Goal: Information Seeking & Learning: Stay updated

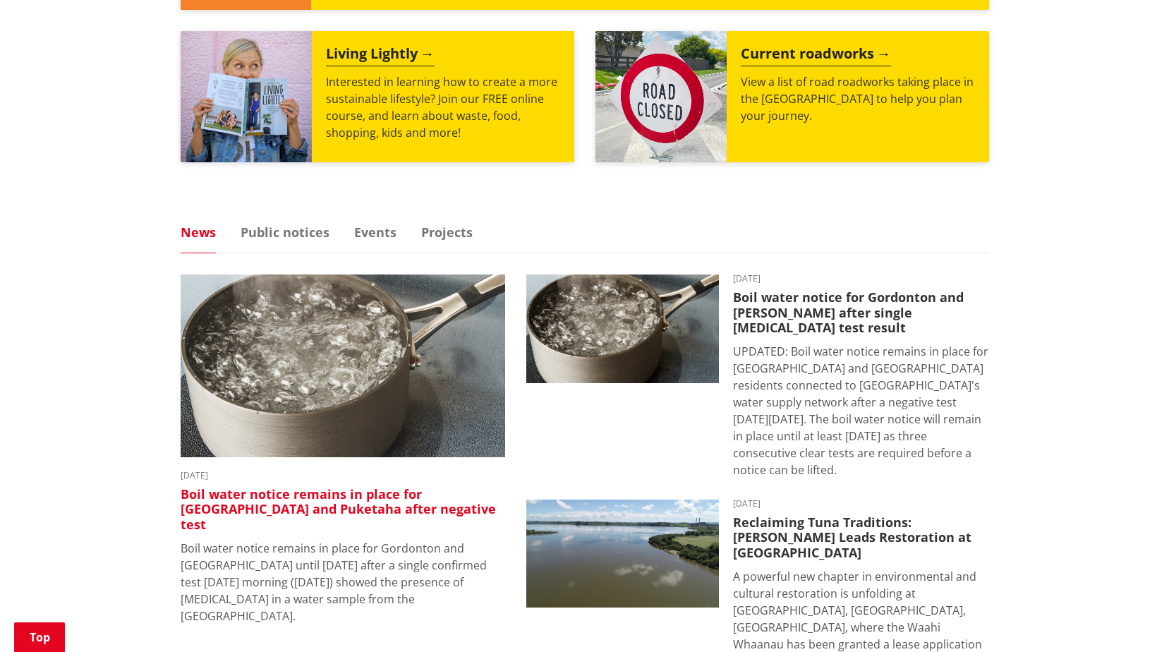
scroll to position [776, 0]
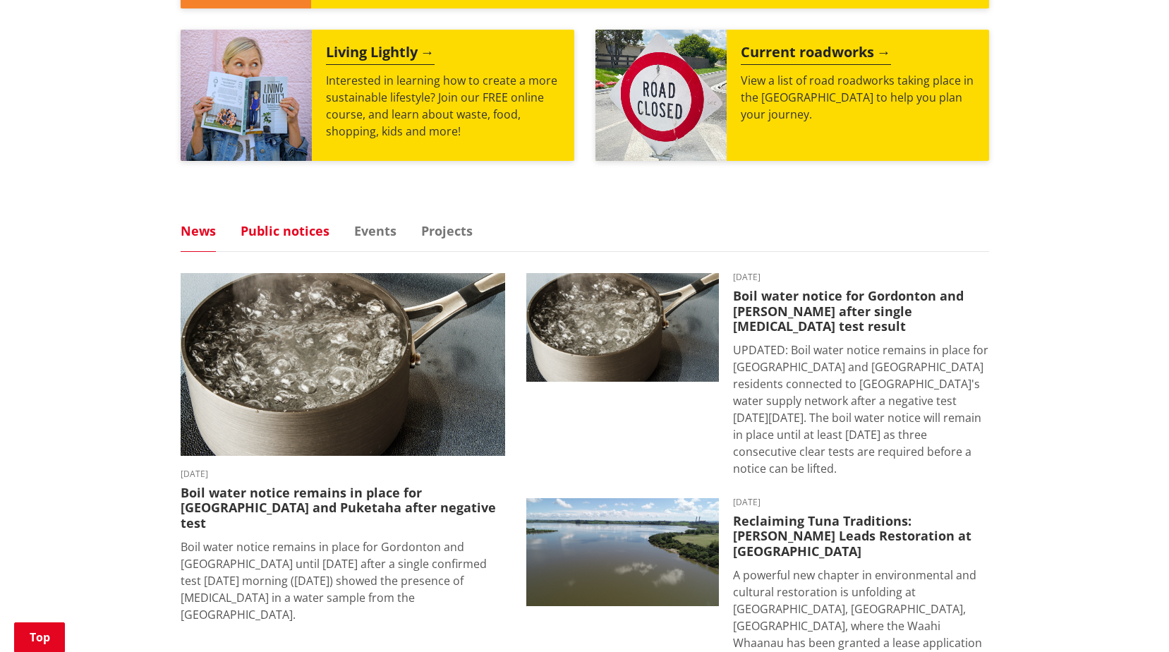
click at [286, 224] on link "Public notices" at bounding box center [285, 230] width 89 height 13
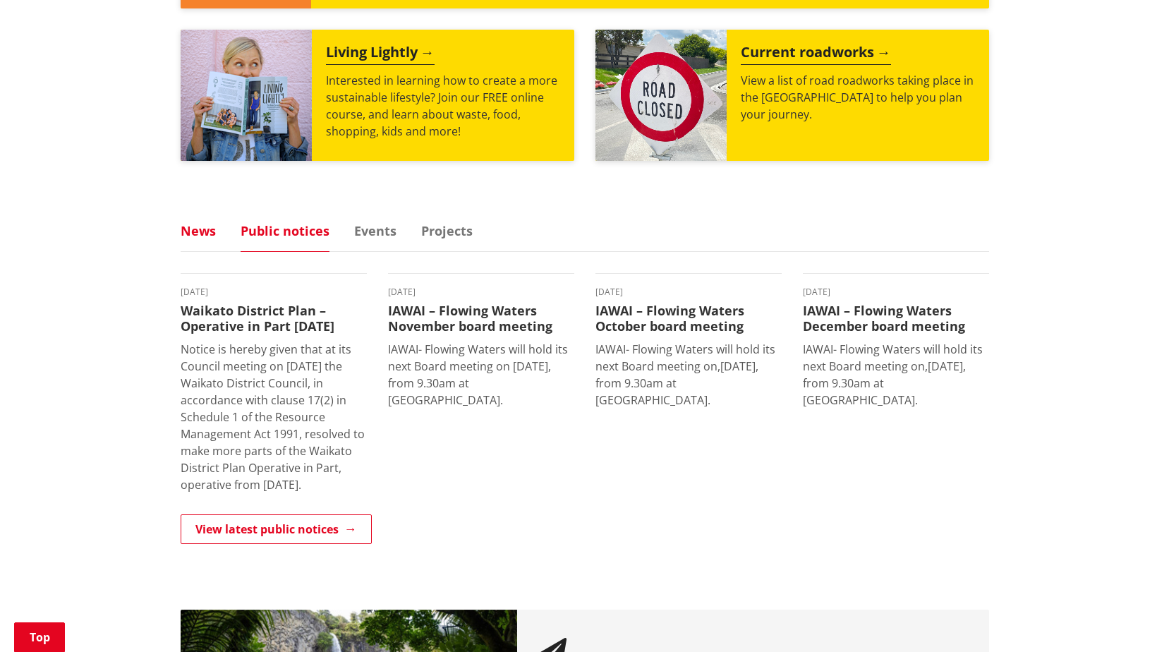
click at [193, 224] on link "News" at bounding box center [198, 230] width 35 height 13
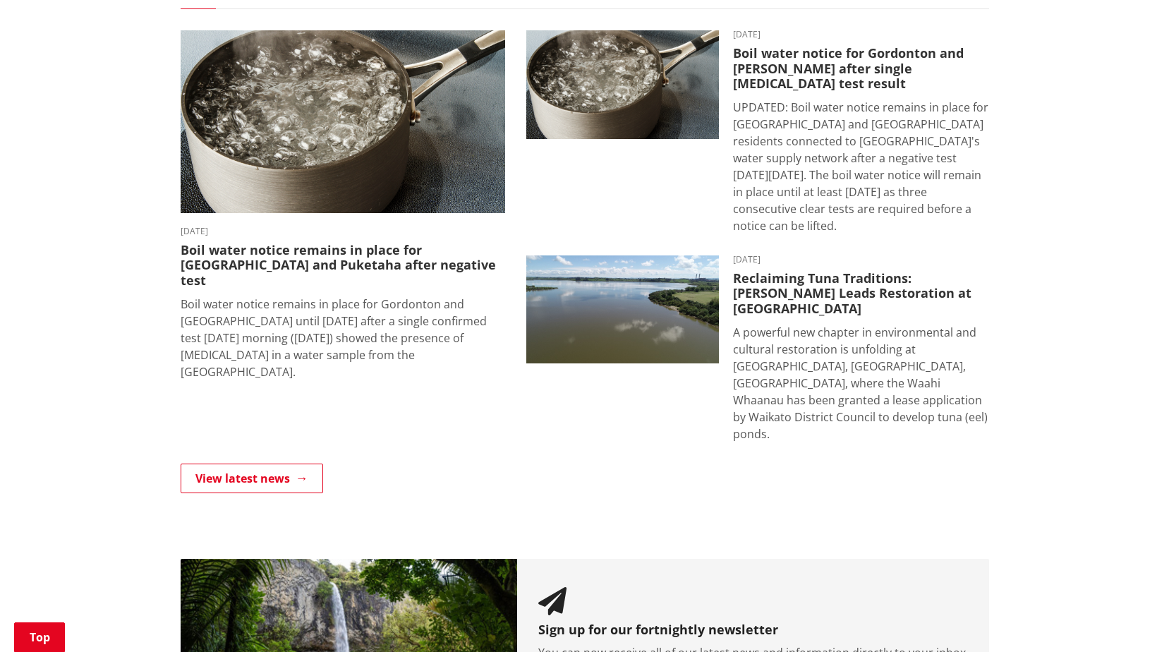
scroll to position [917, 0]
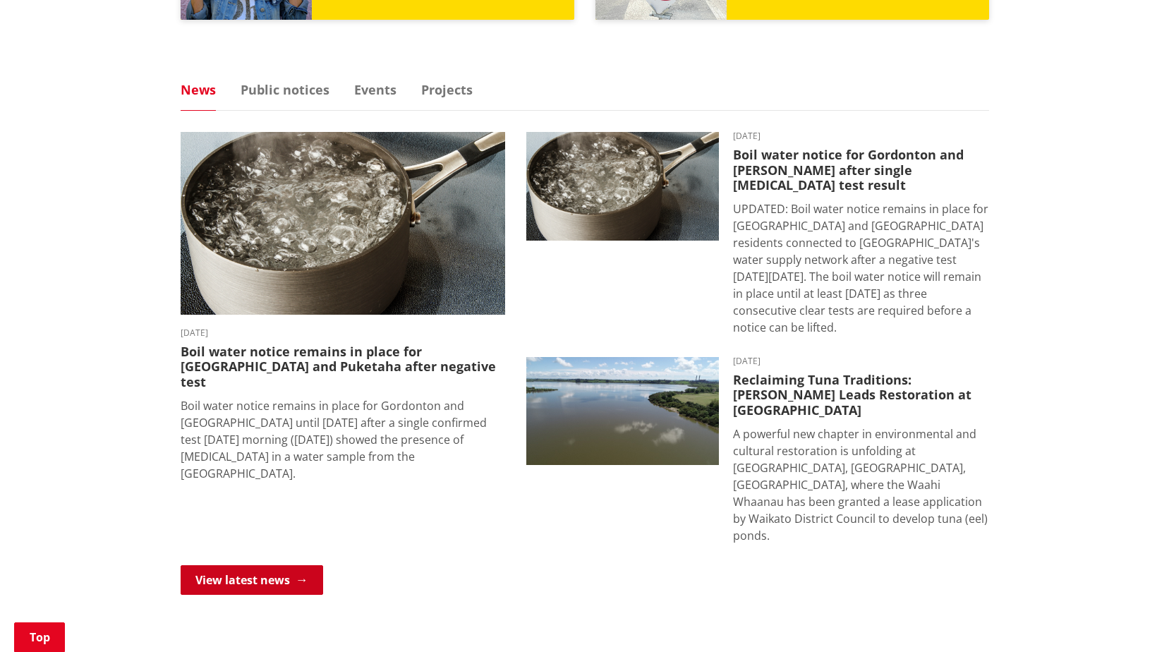
click at [279, 565] on link "View latest news" at bounding box center [252, 580] width 143 height 30
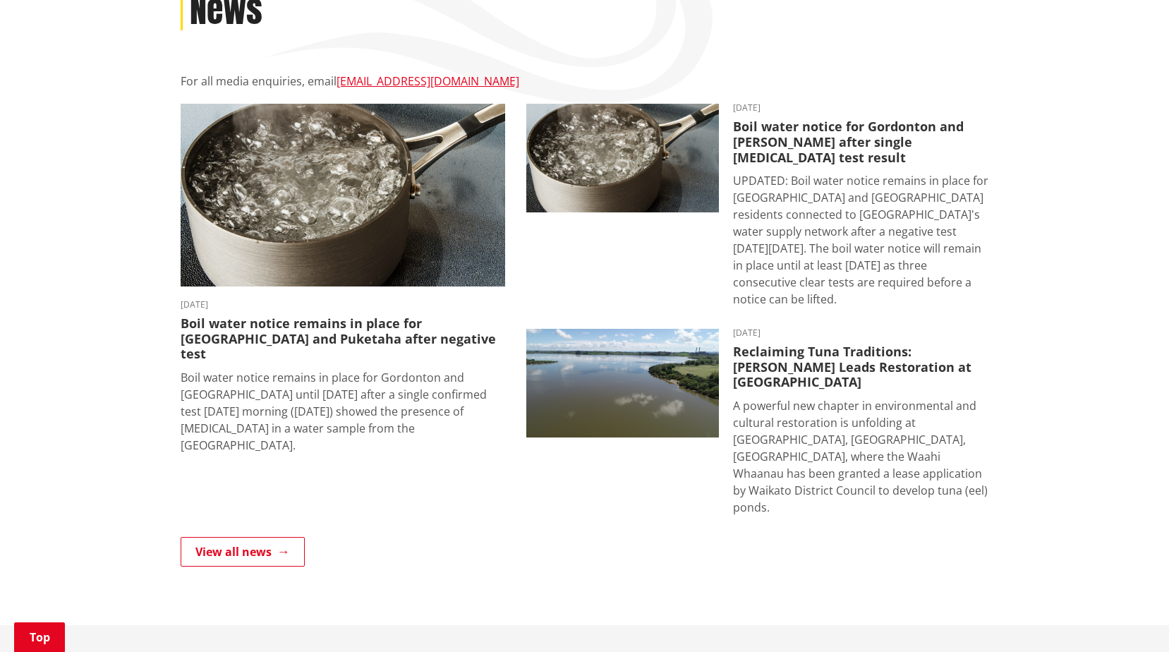
scroll to position [282, 0]
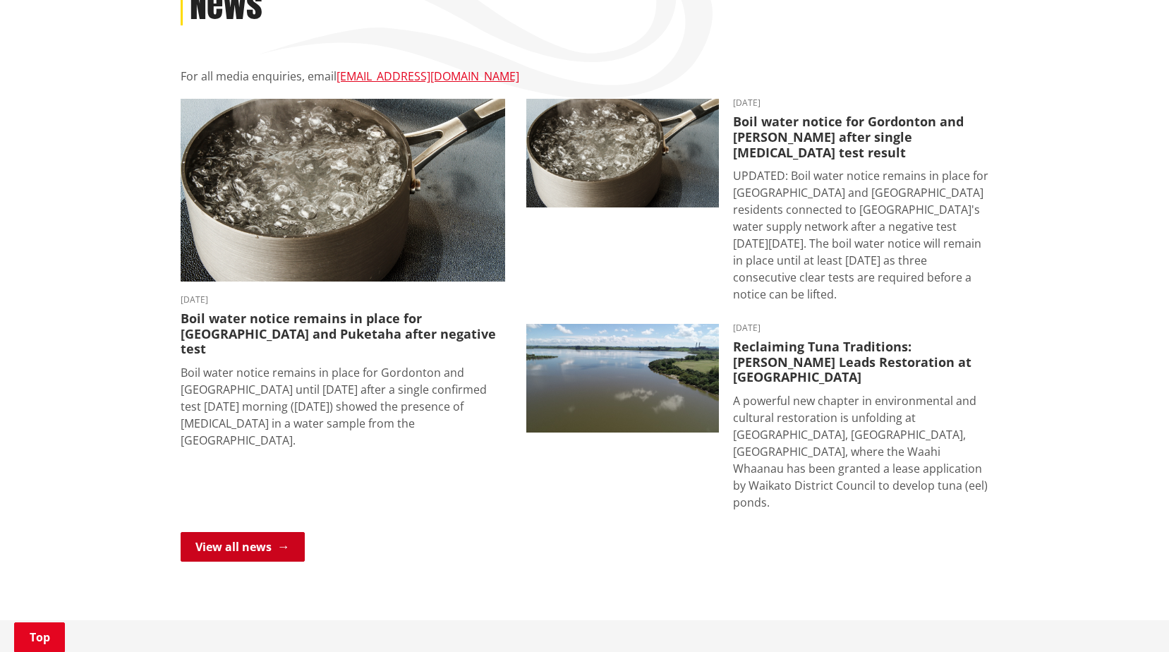
click at [217, 532] on link "View all news" at bounding box center [243, 547] width 124 height 30
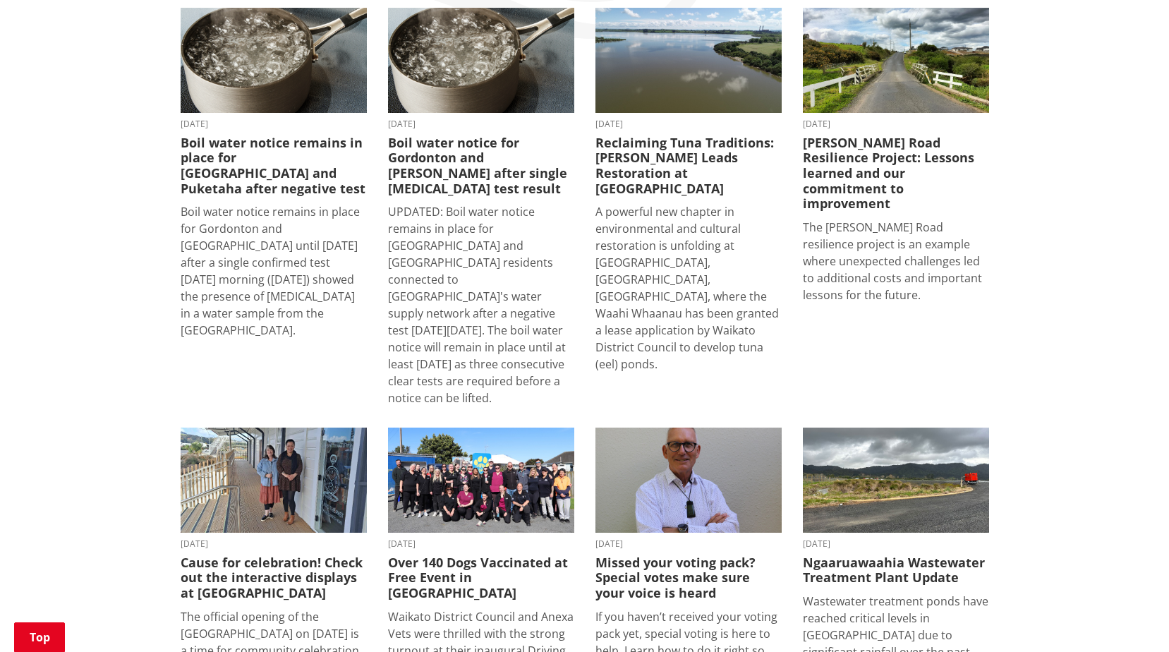
scroll to position [141, 0]
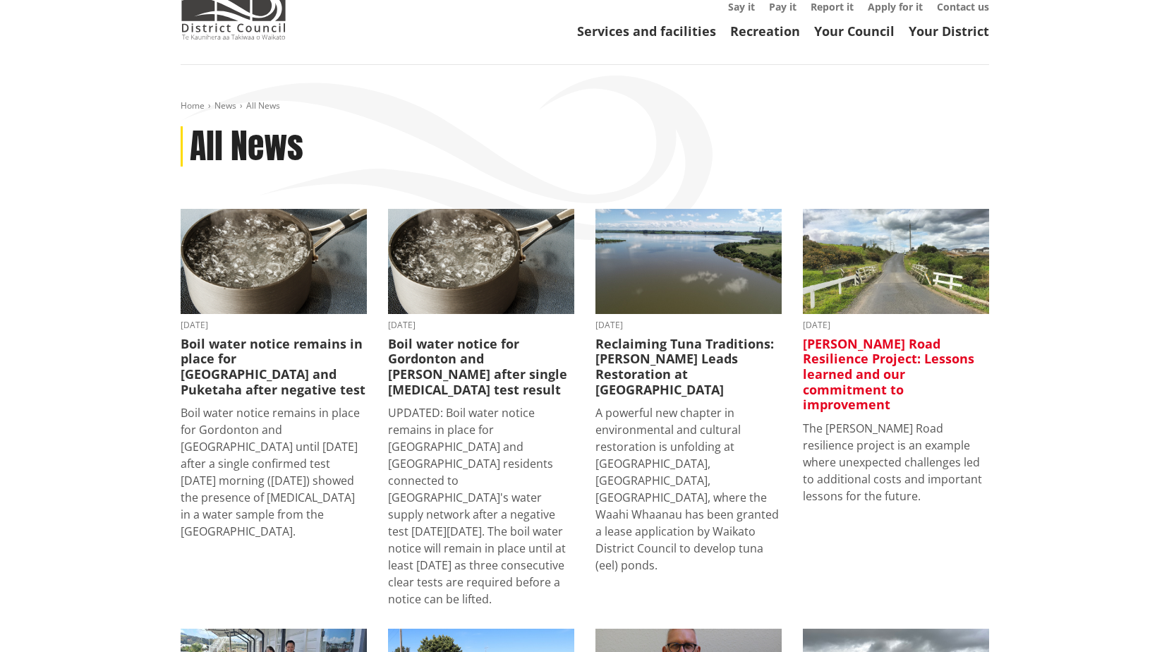
click at [827, 337] on h3 "[PERSON_NAME] Road Resilience Project: Lessons learned and our commitment to im…" at bounding box center [896, 375] width 186 height 76
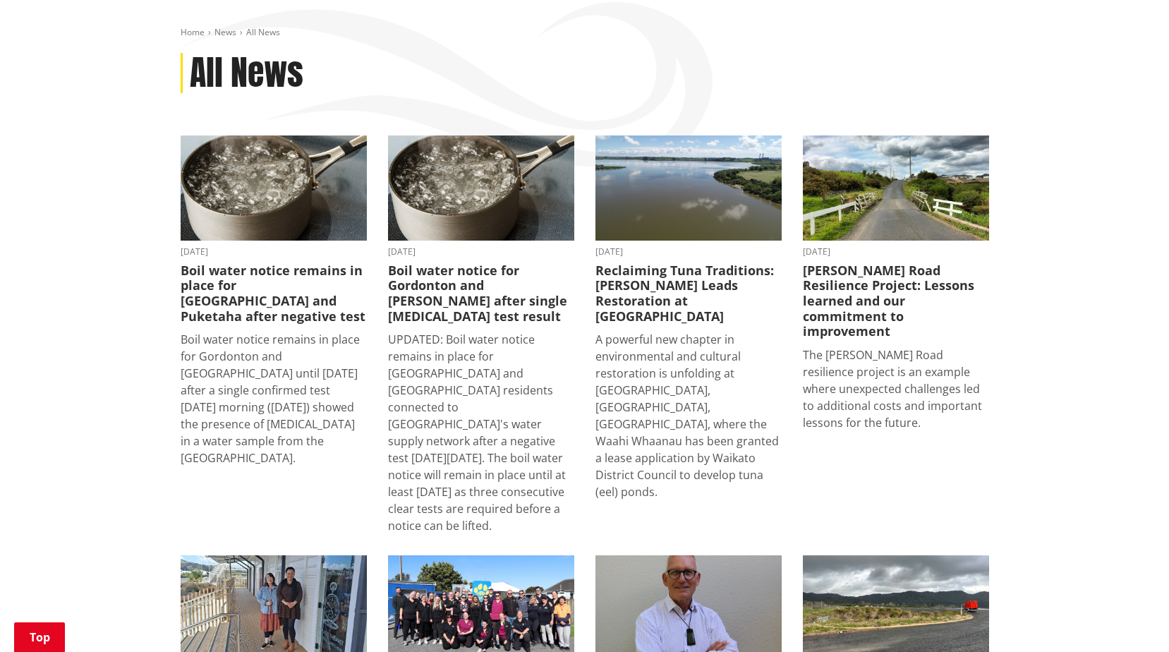
scroll to position [282, 0]
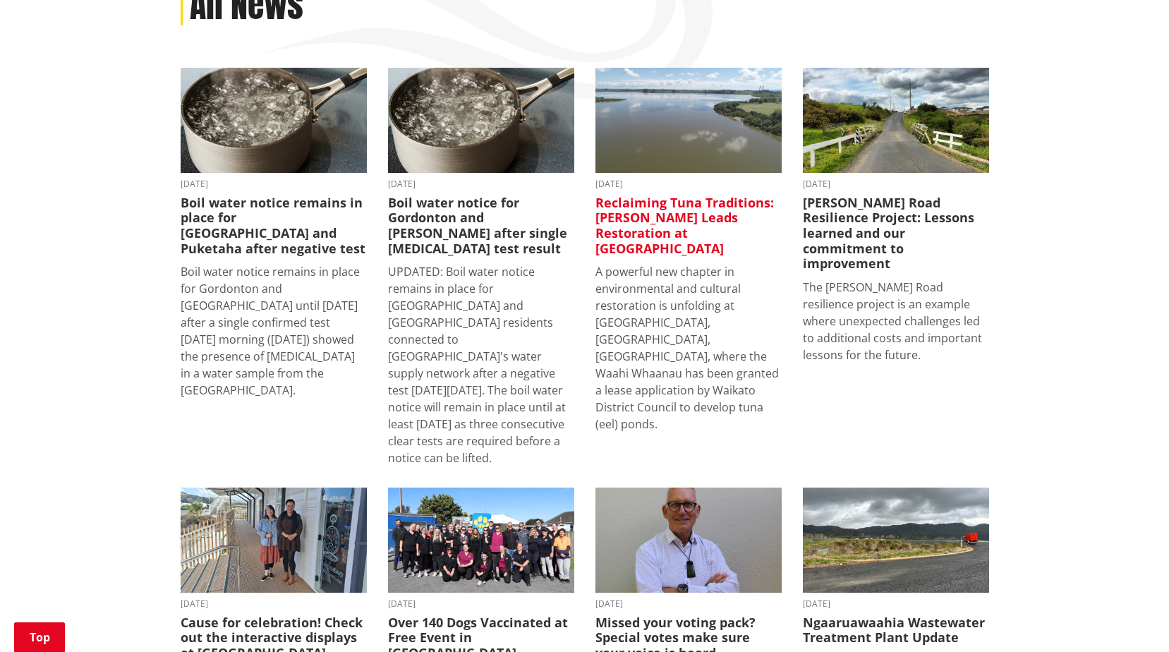
click at [691, 195] on h3 "Reclaiming Tuna Traditions: [PERSON_NAME] Leads Restoration at [GEOGRAPHIC_DATA]" at bounding box center [689, 225] width 186 height 61
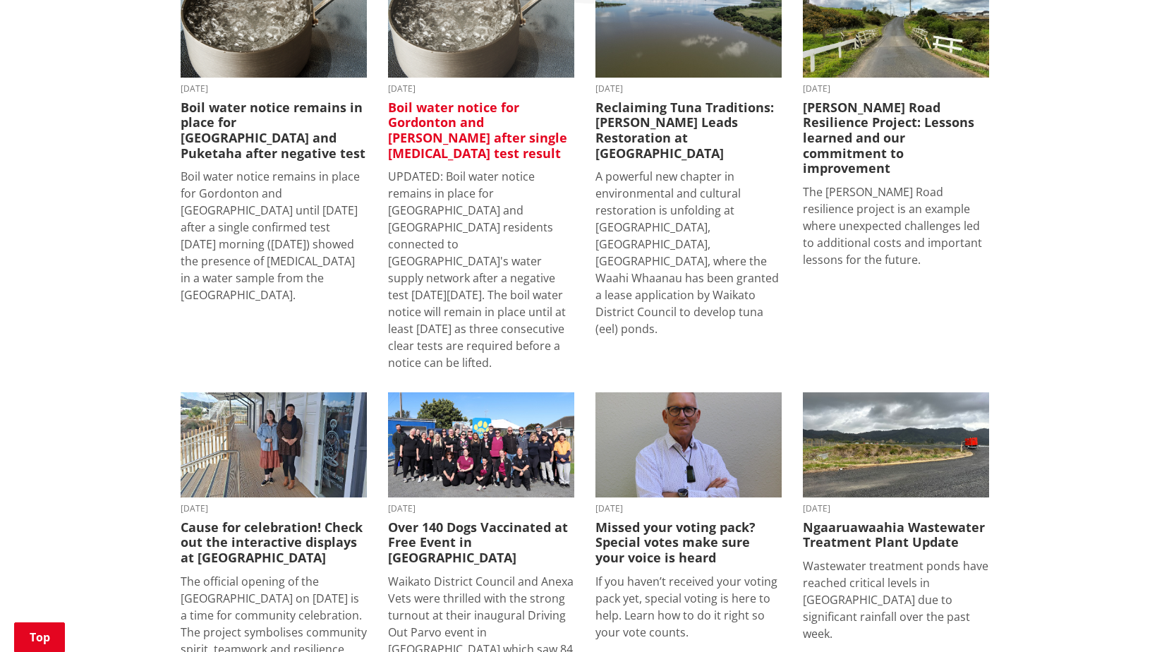
scroll to position [353, 0]
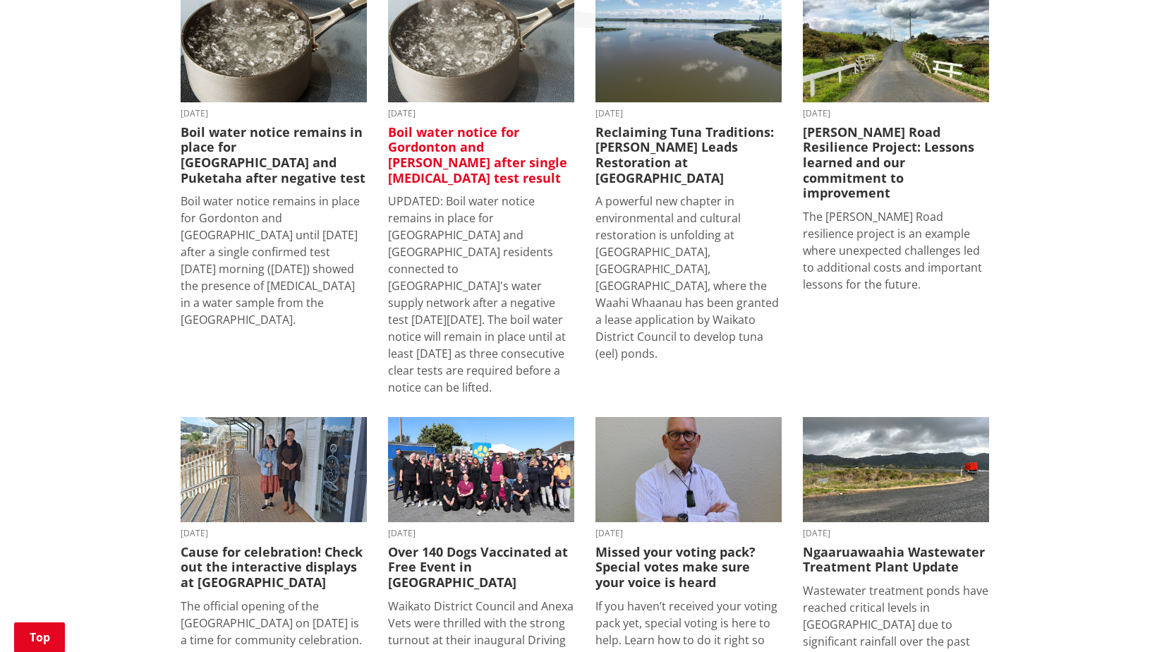
click at [464, 143] on h3 "Boil water notice for Gordonton and [PERSON_NAME] after single [MEDICAL_DATA] t…" at bounding box center [481, 155] width 186 height 61
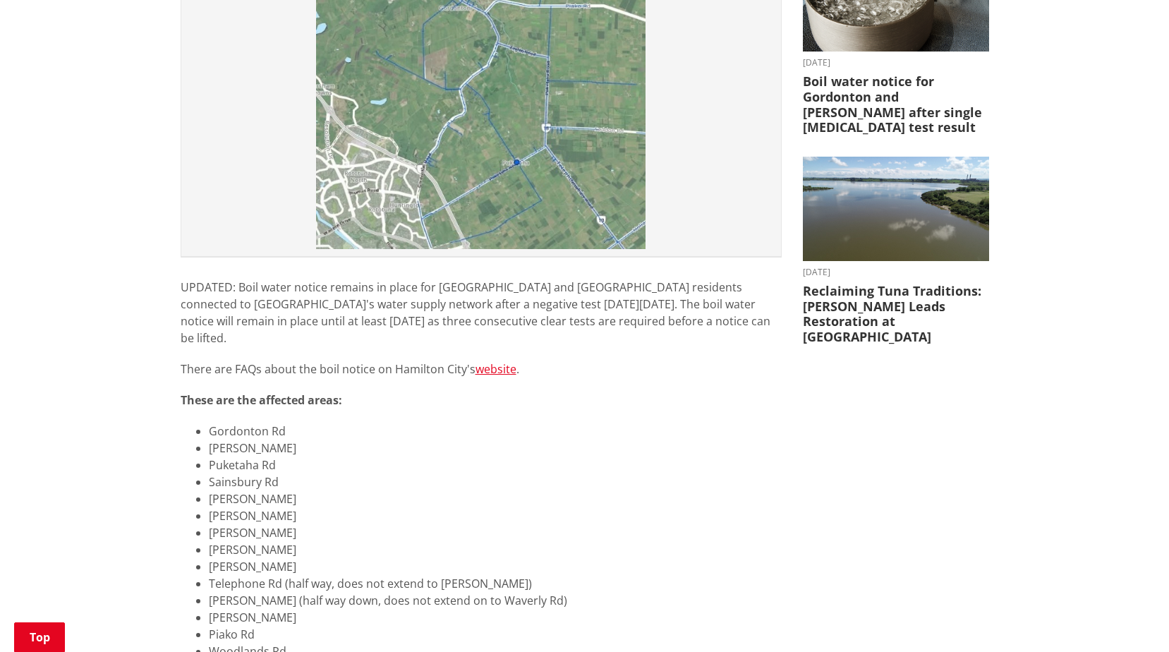
scroll to position [353, 0]
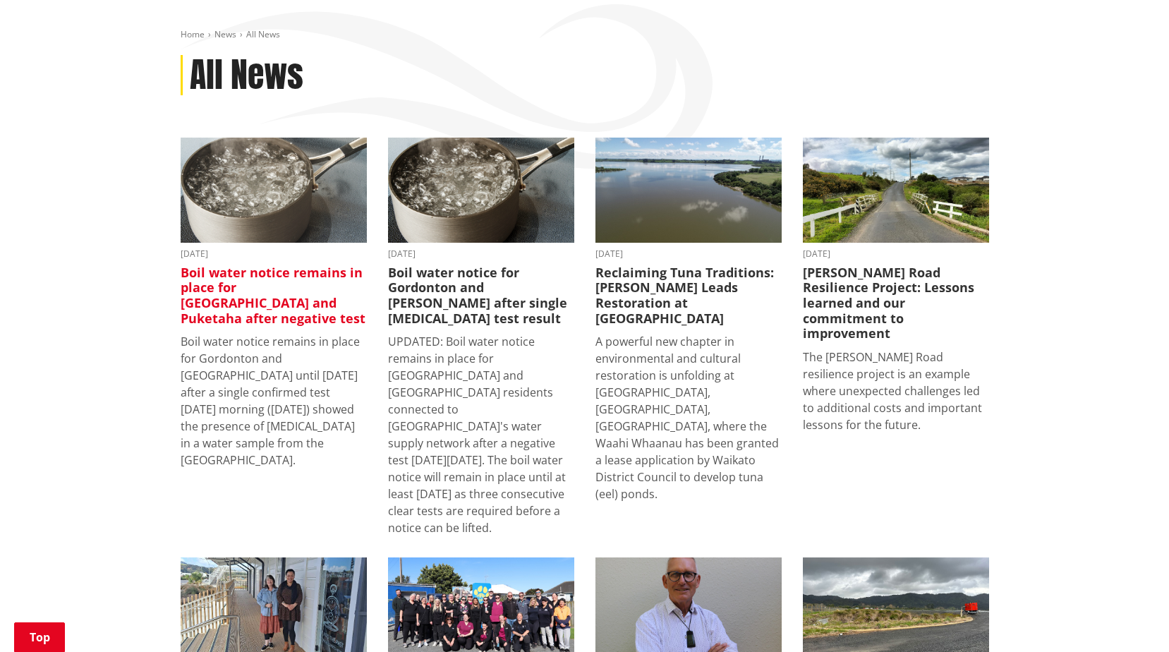
scroll to position [212, 0]
click at [269, 236] on link "5 October 2025 Boil water notice remains in place for Gordonton and Puketaha af…" at bounding box center [274, 303] width 186 height 331
